Goal: Task Accomplishment & Management: Complete application form

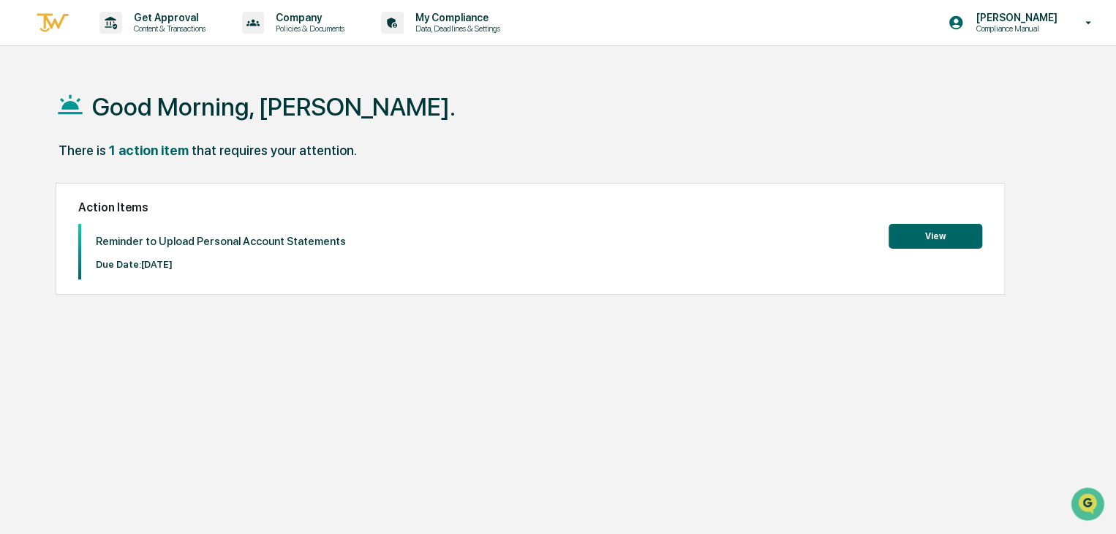
click at [945, 233] on button "View" at bounding box center [936, 236] width 94 height 25
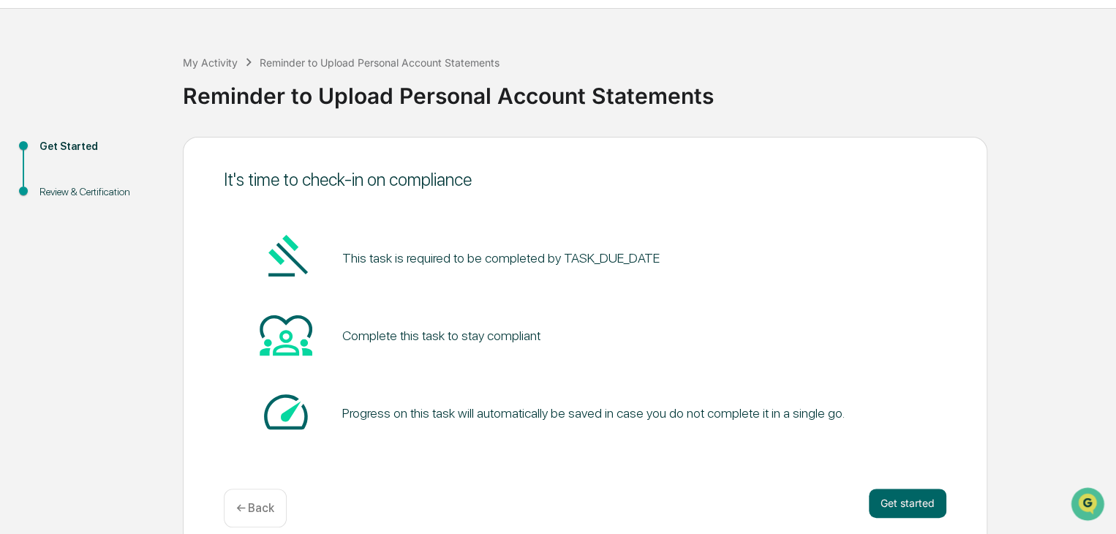
scroll to position [55, 0]
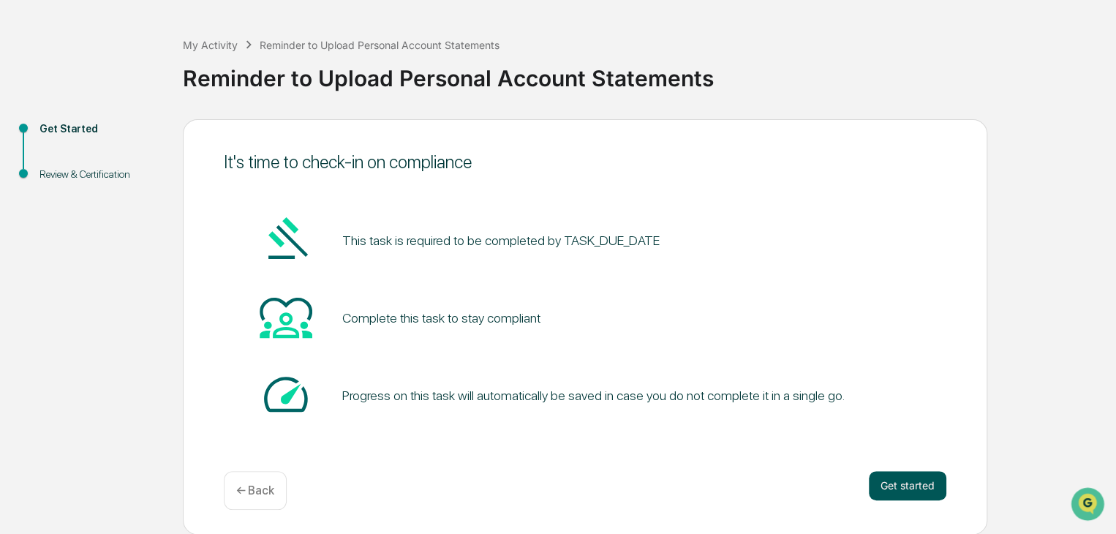
click at [895, 483] on button "Get started" at bounding box center [908, 485] width 78 height 29
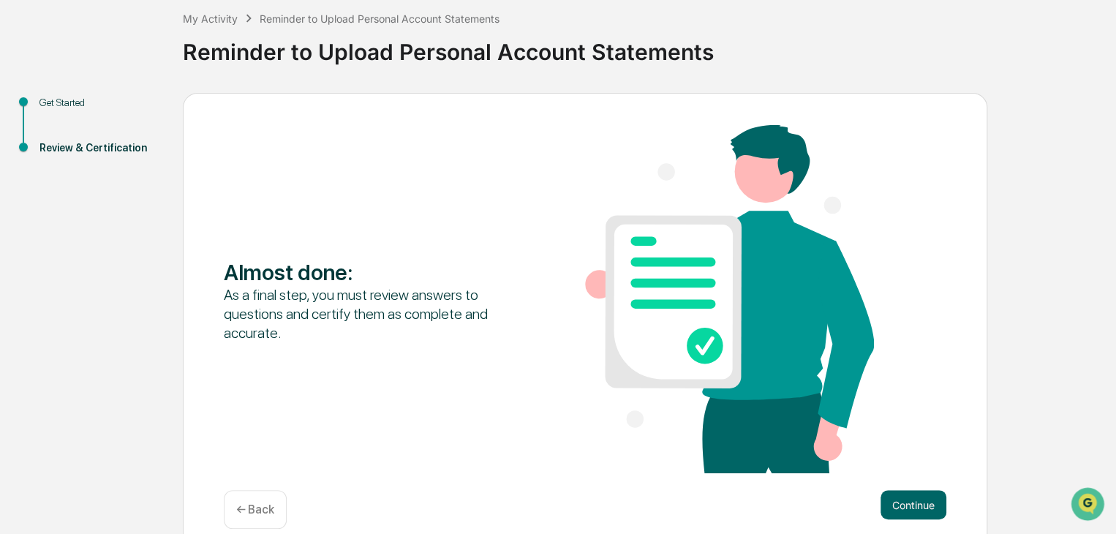
scroll to position [101, 0]
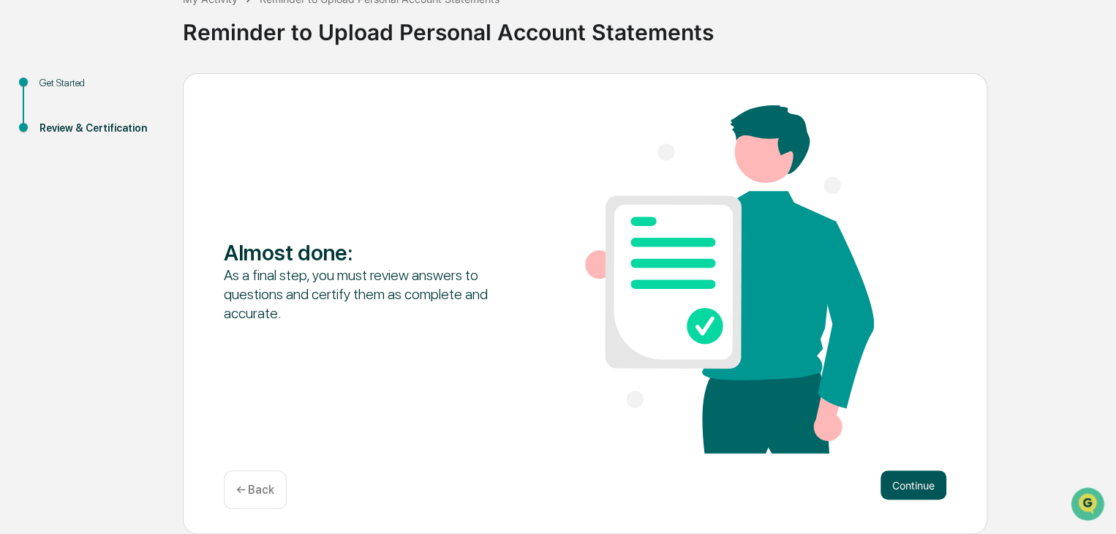
click at [918, 489] on button "Continue" at bounding box center [914, 484] width 66 height 29
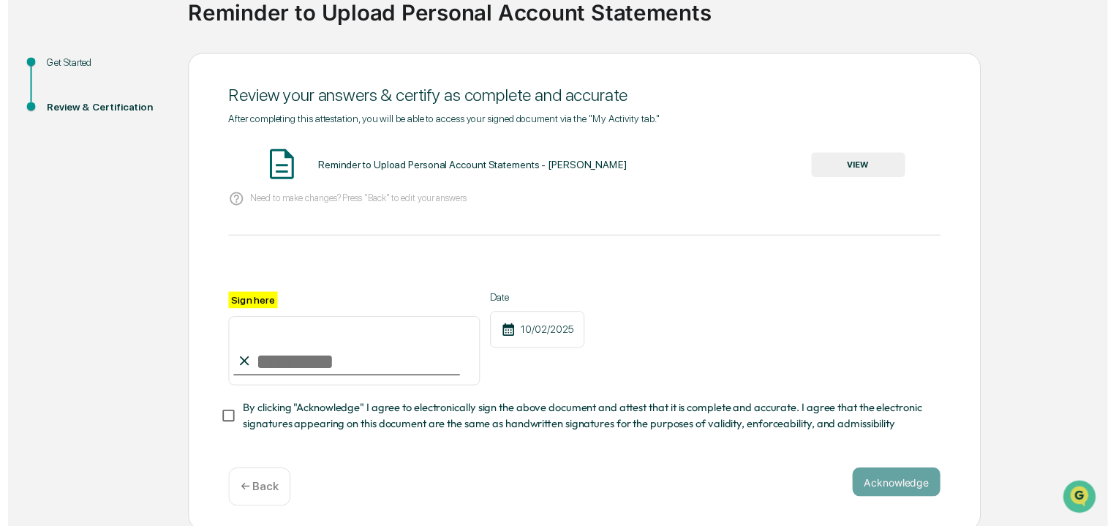
scroll to position [129, 0]
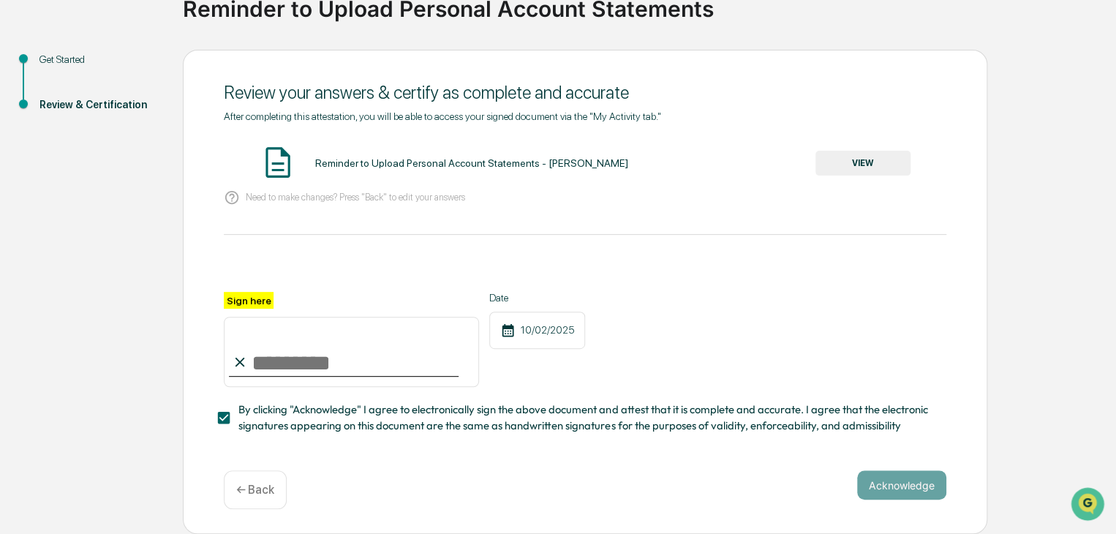
click at [863, 153] on button "VIEW" at bounding box center [863, 163] width 95 height 25
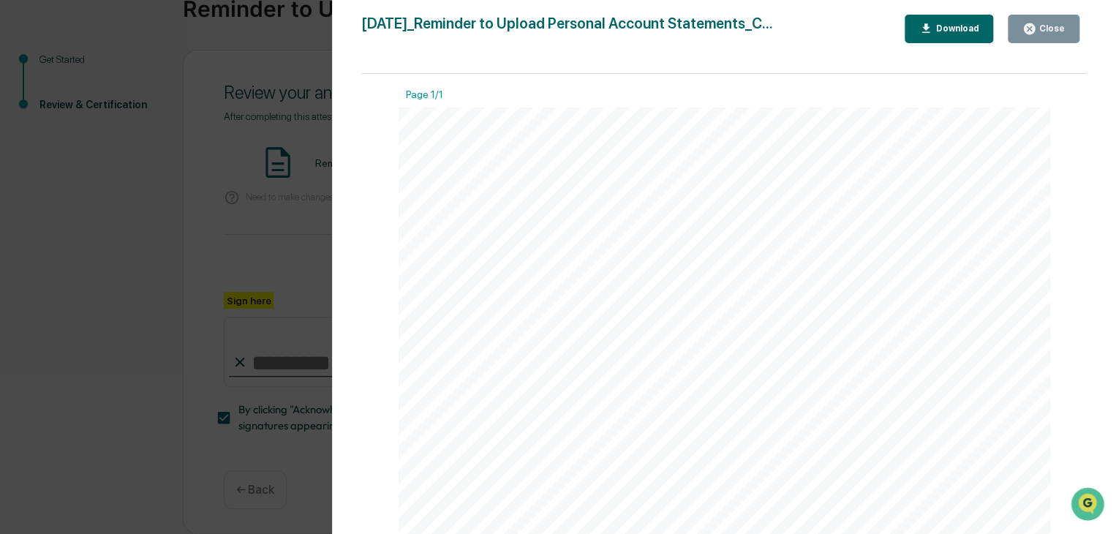
click at [189, 187] on div "Version History [DATE] 05:22 PM [PERSON_NAME] [DATE]_Reminder to Upload Persona…" at bounding box center [558, 267] width 1116 height 534
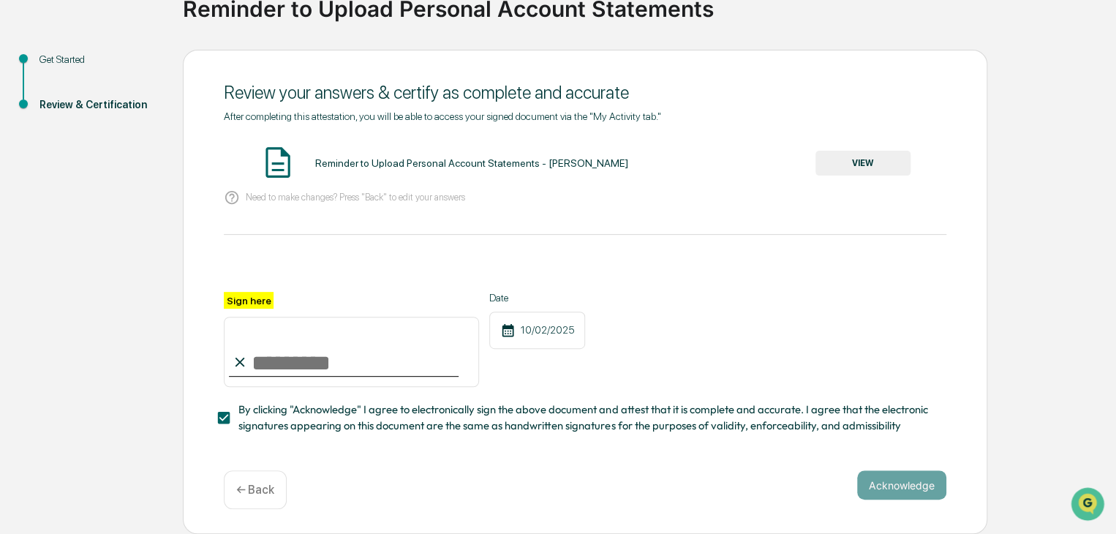
click at [260, 293] on label "Sign here" at bounding box center [249, 300] width 50 height 17
click at [260, 317] on input "Sign here" at bounding box center [351, 352] width 255 height 70
type input "*"
type input "**********"
click at [895, 481] on button "Acknowledge" at bounding box center [901, 484] width 89 height 29
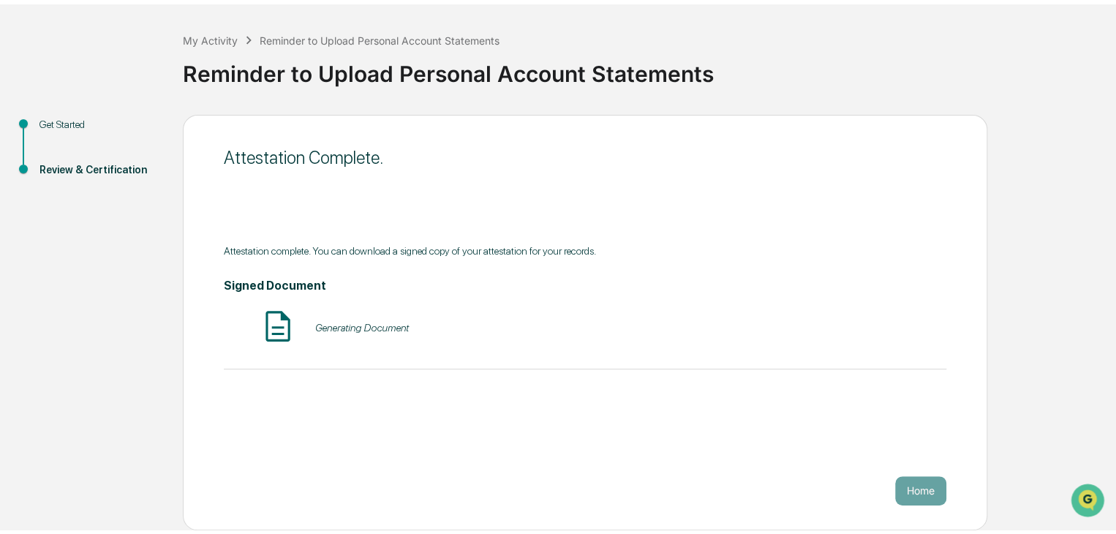
scroll to position [55, 0]
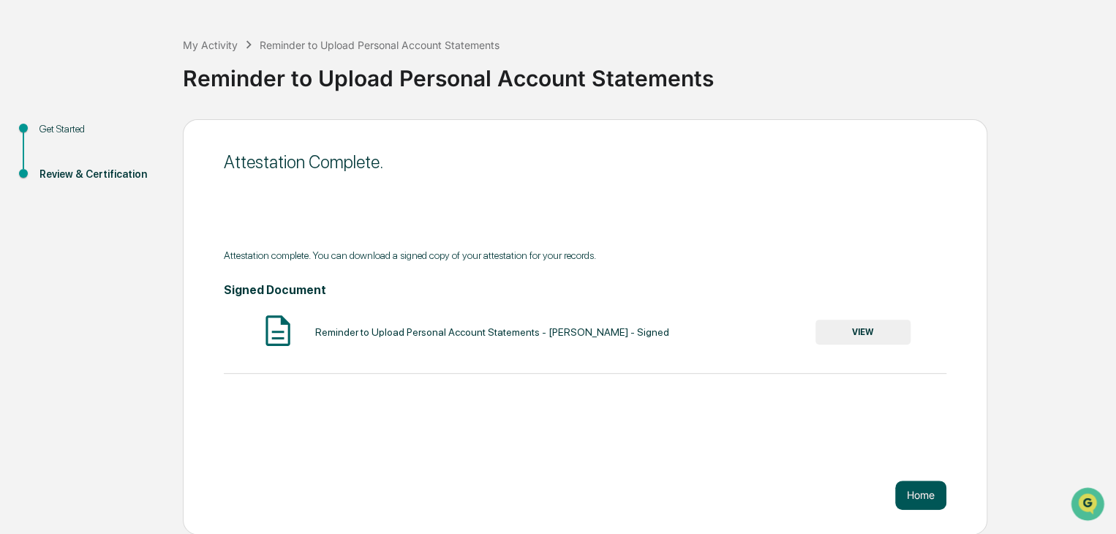
click at [914, 495] on button "Home" at bounding box center [920, 495] width 51 height 29
